Goal: Information Seeking & Learning: Learn about a topic

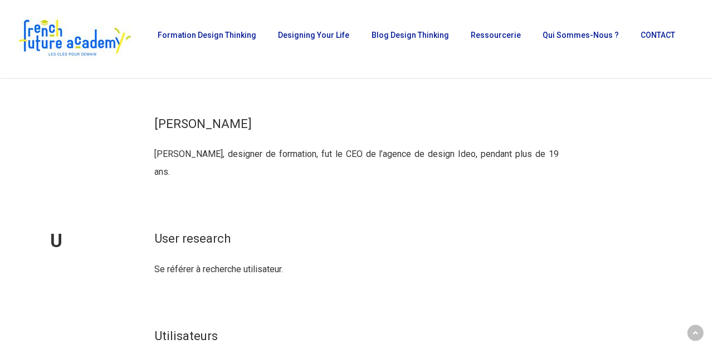
scroll to position [16768, 0]
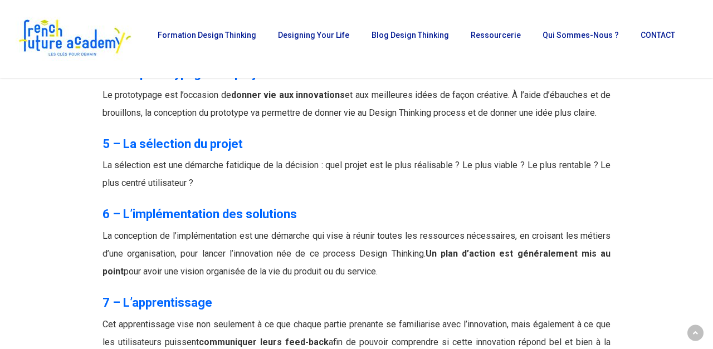
scroll to position [4540, 0]
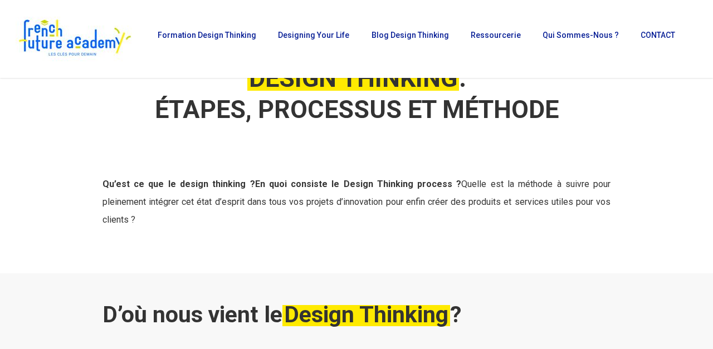
scroll to position [0, 0]
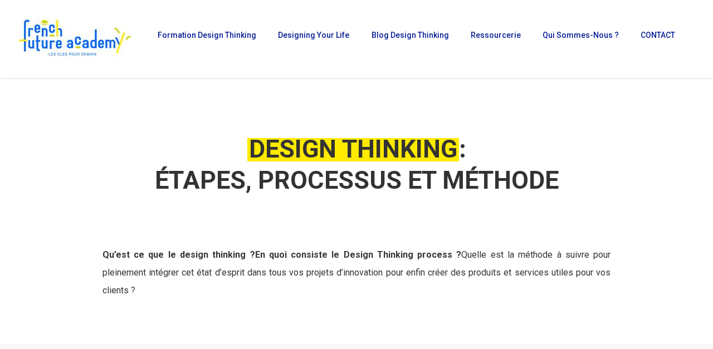
click at [658, 173] on div at bounding box center [643, 225] width 40 height 238
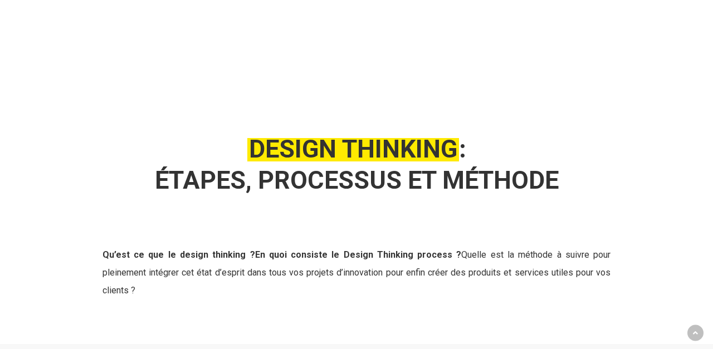
scroll to position [285, 0]
